Goal: Task Accomplishment & Management: Complete application form

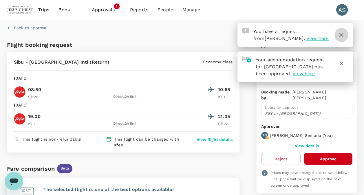
click at [344, 37] on icon "button" at bounding box center [341, 35] width 7 height 7
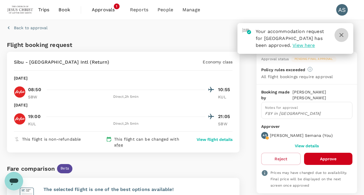
click at [342, 37] on icon "button" at bounding box center [341, 35] width 7 height 7
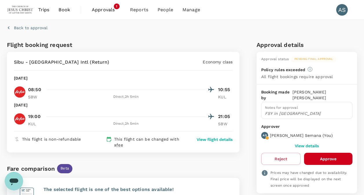
click at [215, 139] on p "View flight details" at bounding box center [214, 140] width 36 height 6
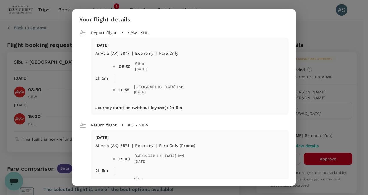
click at [222, 117] on div "Return flight KUL - SBW" at bounding box center [182, 122] width 214 height 15
click at [324, 24] on div "Your flight details Depart flight SBW - KUL [DATE] AirAsia ([GEOGRAPHIC_DATA]) …" at bounding box center [184, 97] width 368 height 195
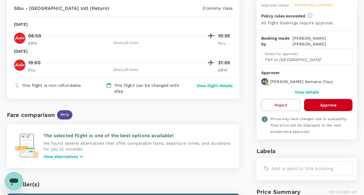
scroll to position [43, 0]
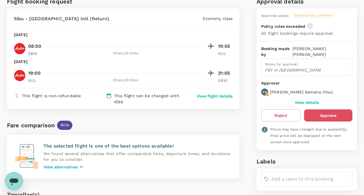
click at [330, 109] on button "Approve" at bounding box center [328, 115] width 48 height 12
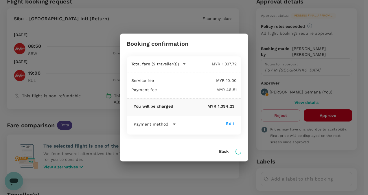
click at [174, 125] on icon at bounding box center [174, 124] width 7 height 7
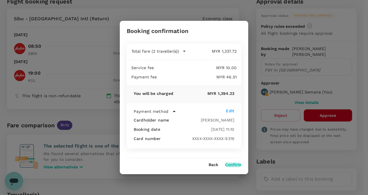
click at [229, 164] on button "Confirm" at bounding box center [233, 165] width 16 height 5
